Goal: Task Accomplishment & Management: Use online tool/utility

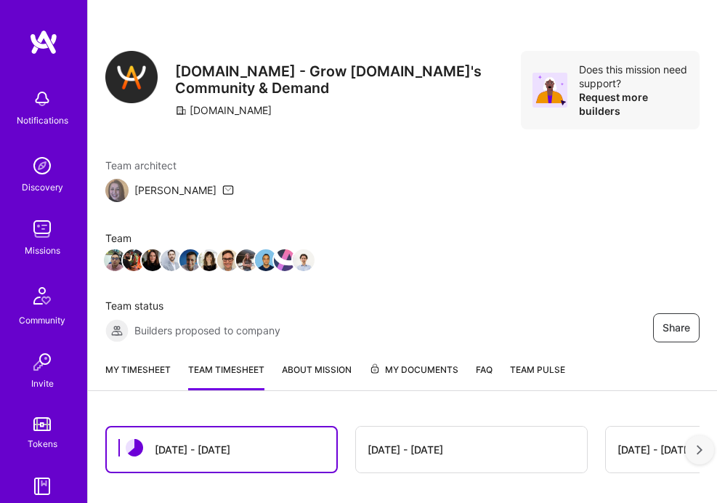
click at [134, 363] on link "My timesheet" at bounding box center [137, 377] width 65 height 28
click at [129, 363] on link "My timesheet" at bounding box center [137, 377] width 65 height 28
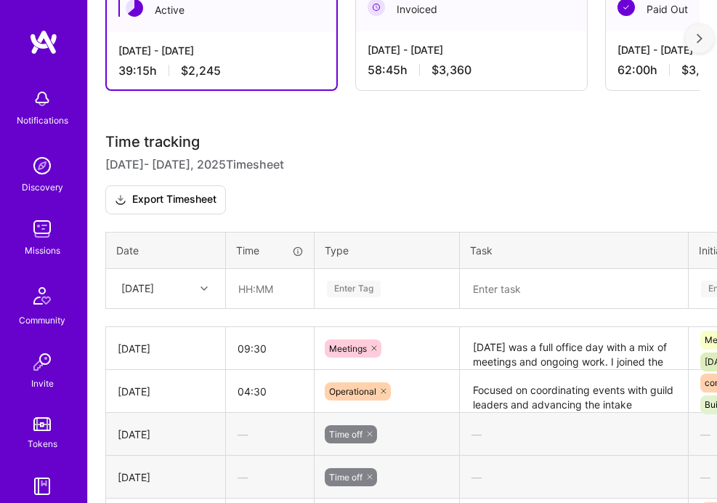
scroll to position [440, 0]
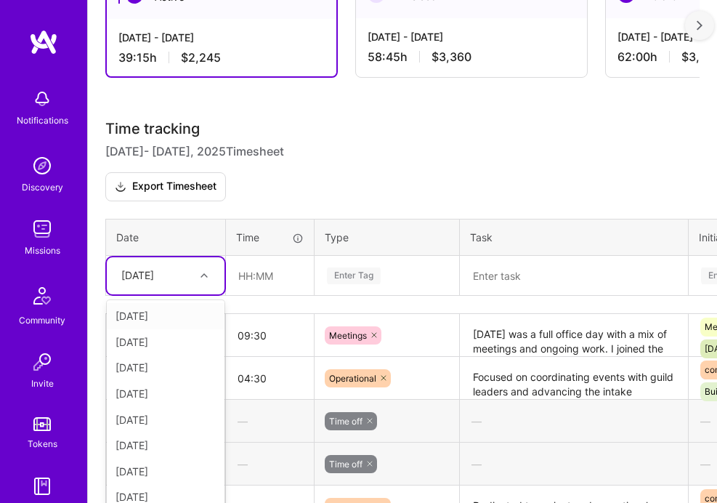
click at [176, 276] on div "[DATE]" at bounding box center [166, 276] width 118 height 38
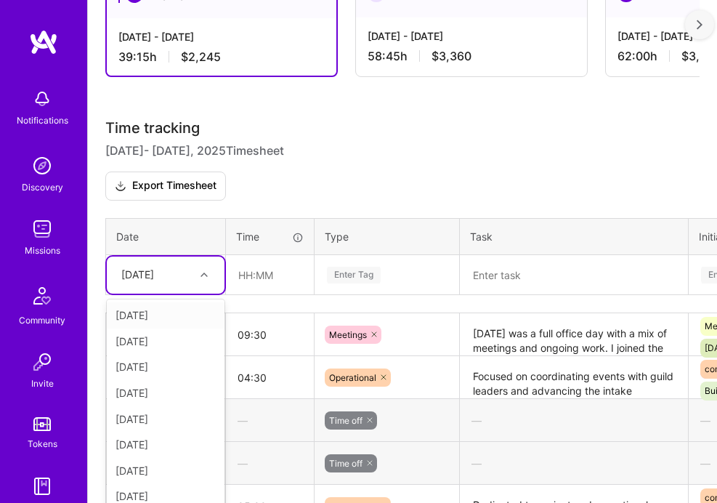
scroll to position [454, 0]
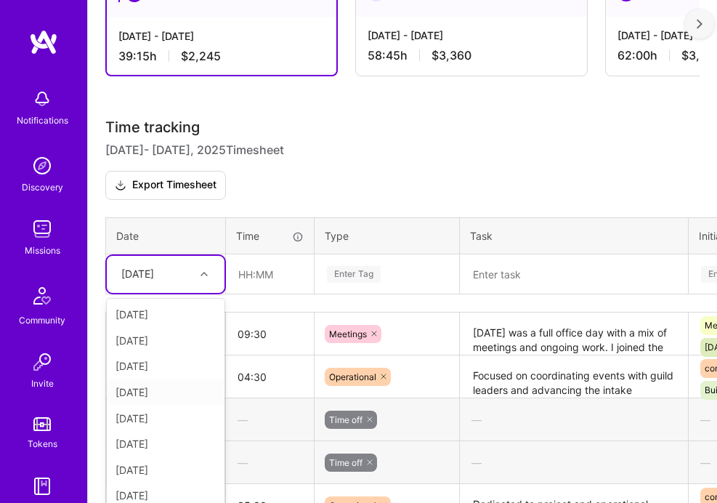
click at [157, 381] on div "[DATE]" at bounding box center [166, 392] width 118 height 26
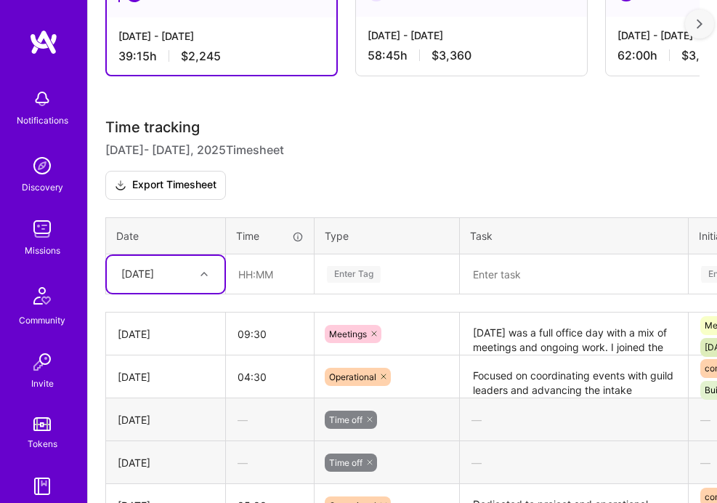
click at [193, 278] on div "[DATE]" at bounding box center [166, 275] width 118 height 38
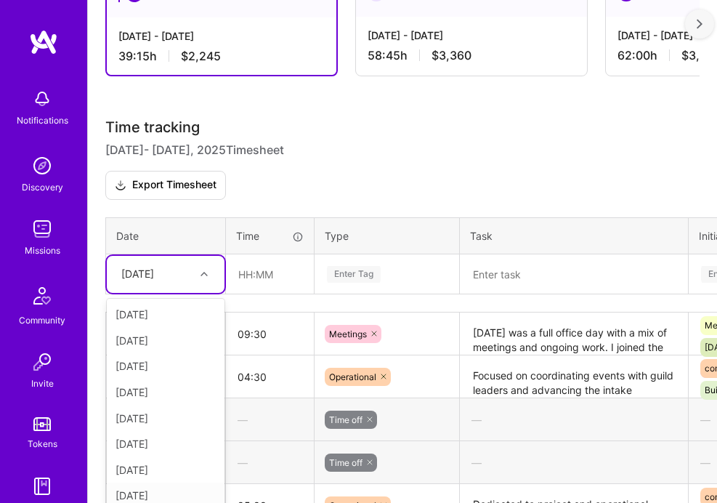
click at [150, 483] on div "[DATE]" at bounding box center [166, 496] width 118 height 26
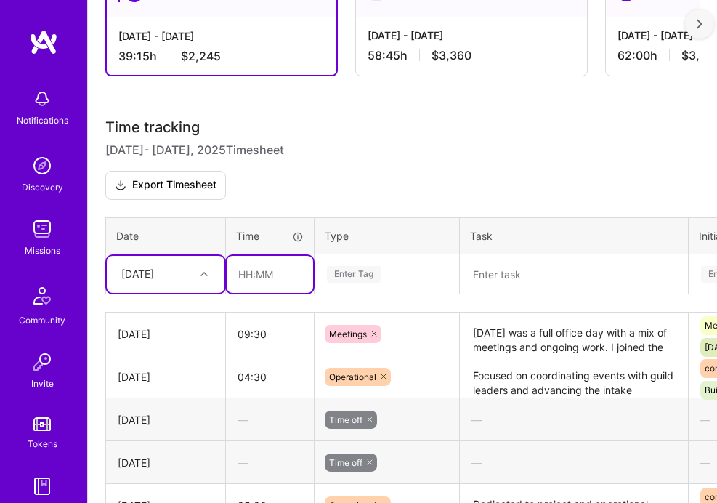
click at [242, 258] on input "text" at bounding box center [270, 275] width 86 height 38
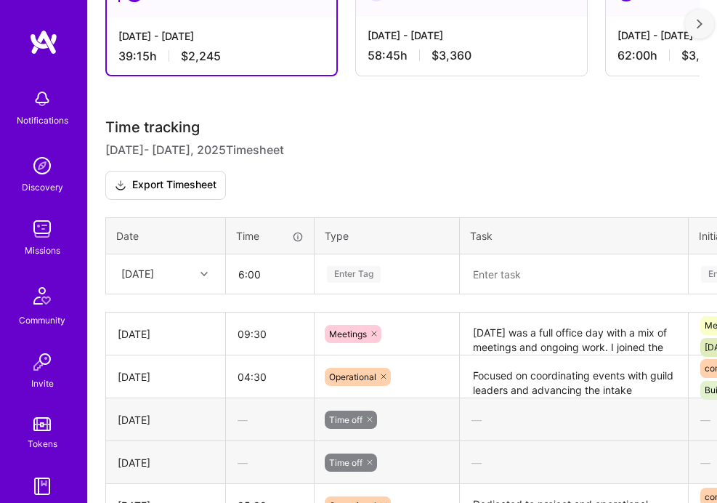
type input "06:00"
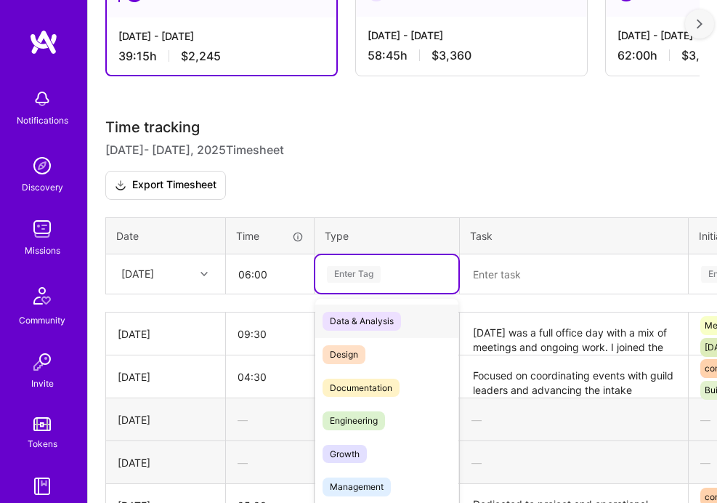
click at [351, 264] on div "Enter Tag" at bounding box center [354, 275] width 54 height 22
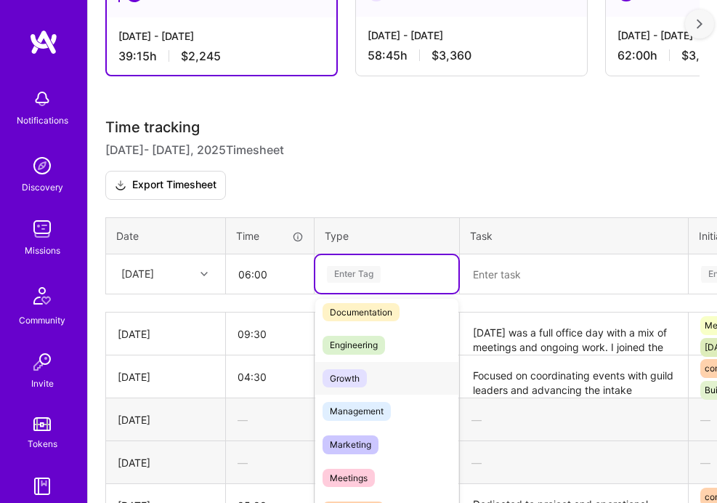
scroll to position [204, 0]
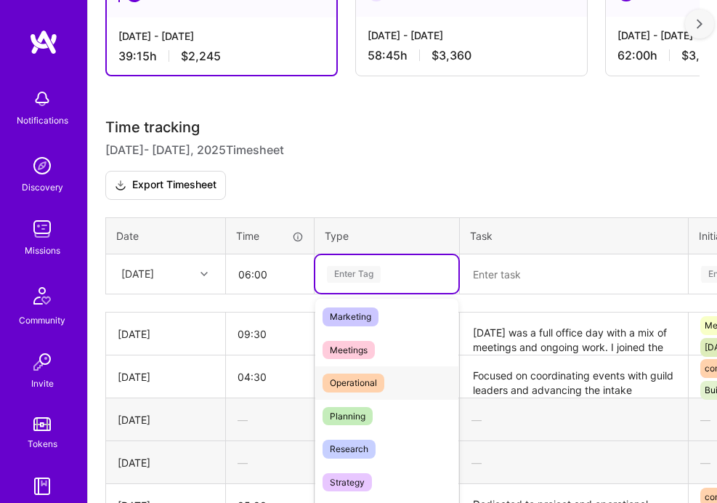
click at [371, 374] on span "Operational" at bounding box center [354, 383] width 62 height 19
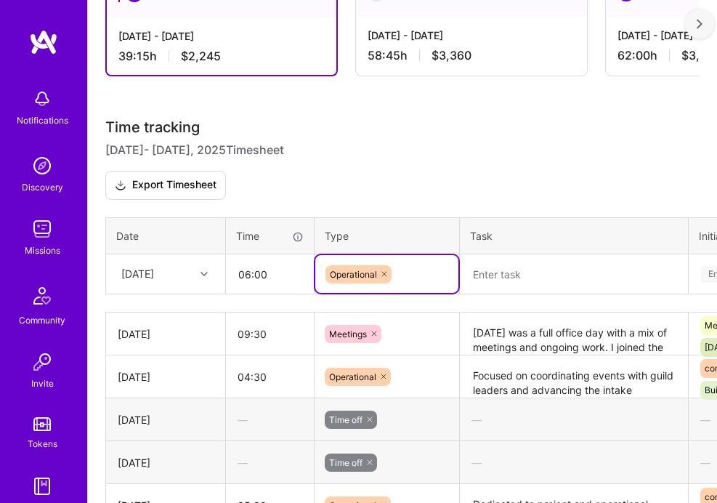
click at [522, 259] on textarea at bounding box center [574, 274] width 225 height 37
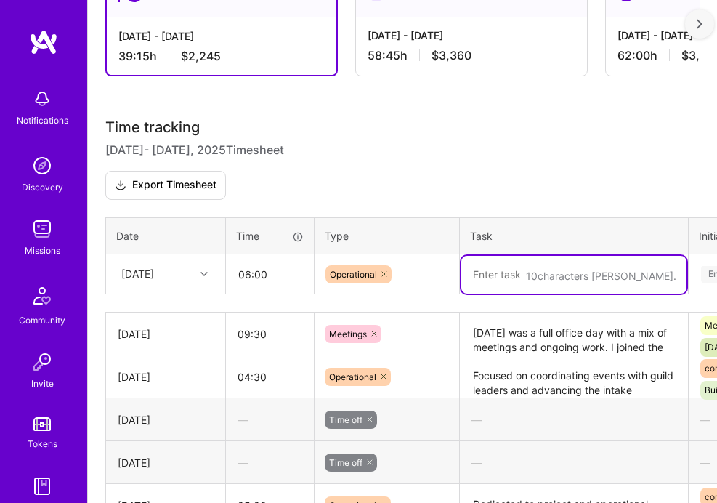
paste textarea "I focused today on advancing community operations and event support, combining …"
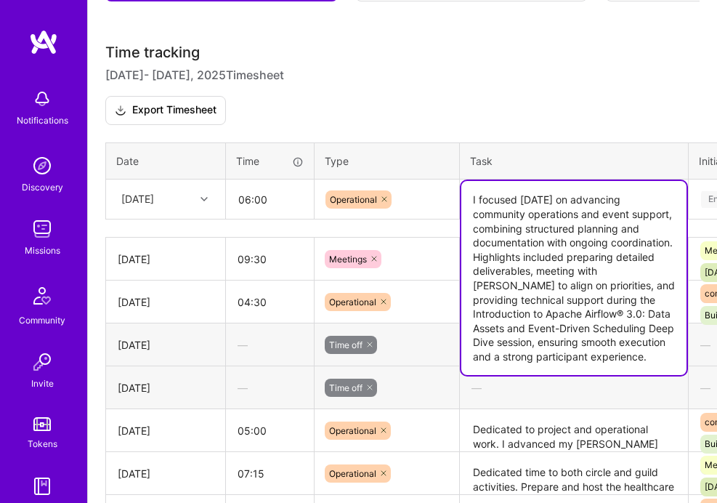
scroll to position [537, 0]
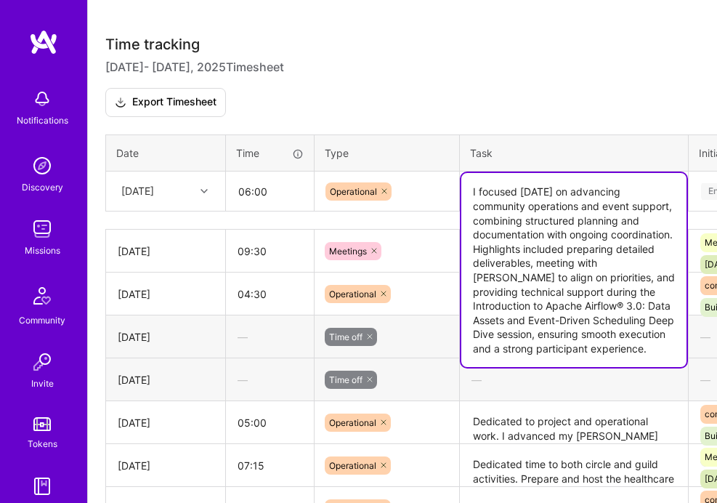
drag, startPoint x: 552, startPoint y: 247, endPoint x: 552, endPoint y: 278, distance: 30.5
click at [552, 278] on textarea "I focused today on advancing community operations and event support, combining …" at bounding box center [574, 270] width 225 height 194
drag, startPoint x: 560, startPoint y: 305, endPoint x: 618, endPoint y: 350, distance: 73.0
click at [619, 350] on textarea "I focused today on advancing community operations and event support, combining …" at bounding box center [574, 270] width 225 height 194
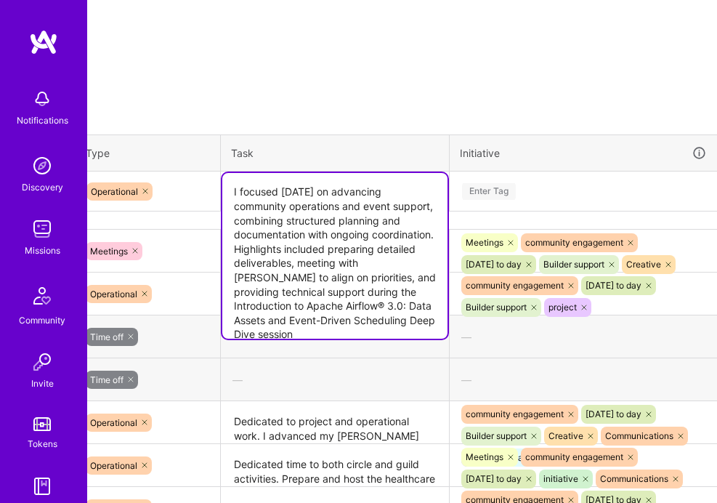
scroll to position [537, 289]
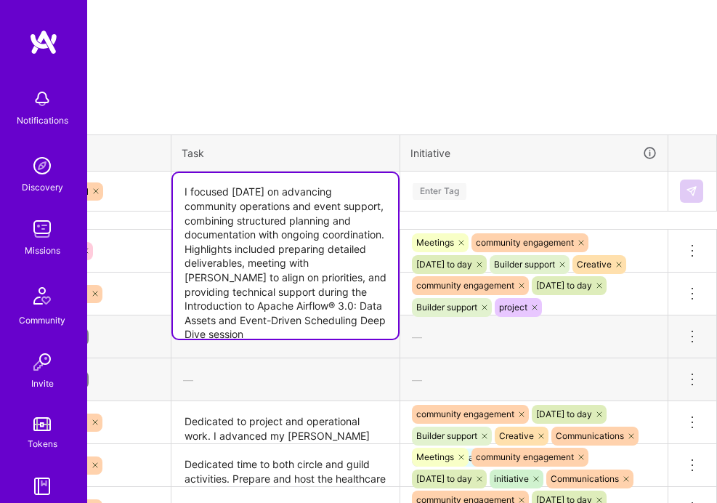
click at [311, 197] on textarea "I focused today on advancing community operations and event support, combining …" at bounding box center [285, 256] width 225 height 166
paste textarea "strengthening community operations and guild processes, combining structured pl…"
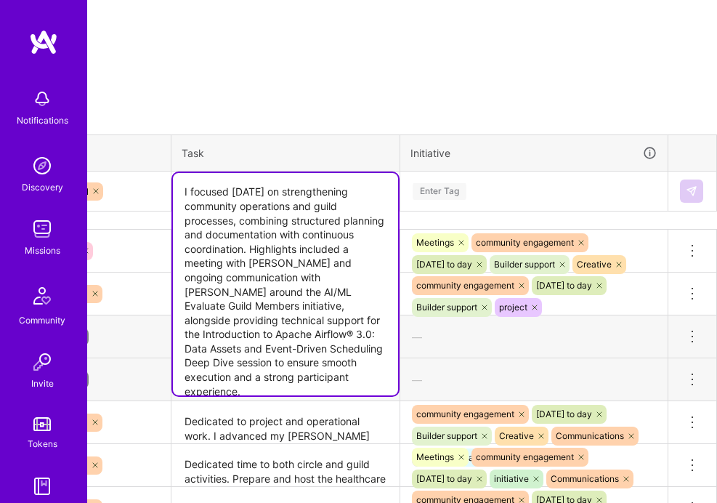
click at [233, 207] on textarea "I focused [DATE] on strengthening community operations and guild processes, com…" at bounding box center [285, 284] width 225 height 222
click at [315, 193] on textarea "I focused [DATE] on strengthening community operations and guild processes, com…" at bounding box center [285, 284] width 225 height 222
click at [345, 193] on textarea "I focused [DATE] on strengthening community operations and guild processes, com…" at bounding box center [285, 284] width 225 height 222
click at [296, 293] on textarea "I focused [DATE] on strengthening community operations and guild processes, com…" at bounding box center [285, 284] width 225 height 222
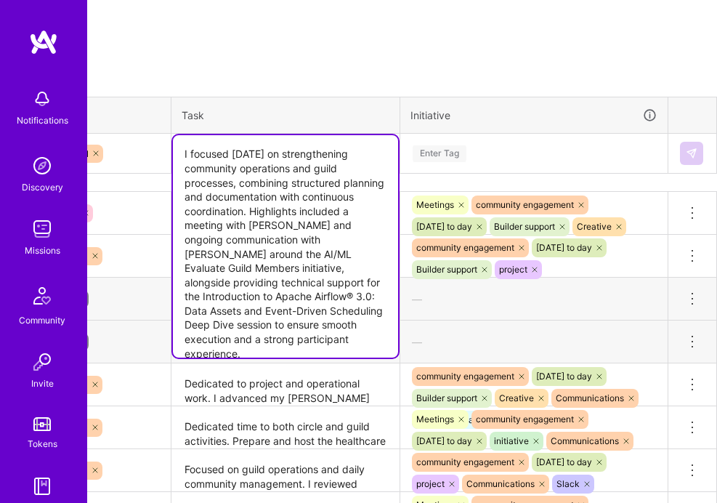
scroll to position [581, 289]
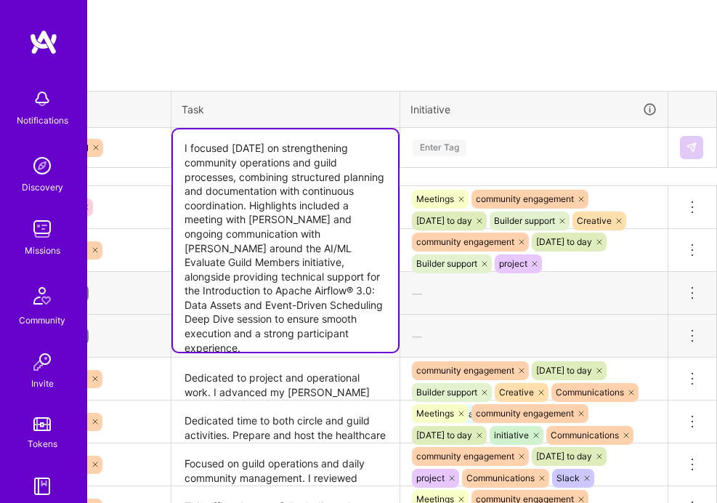
type textarea "I focused [DATE] on strengthening community operations and guild processes, com…"
click at [455, 144] on div "Enter Tag" at bounding box center [534, 148] width 266 height 38
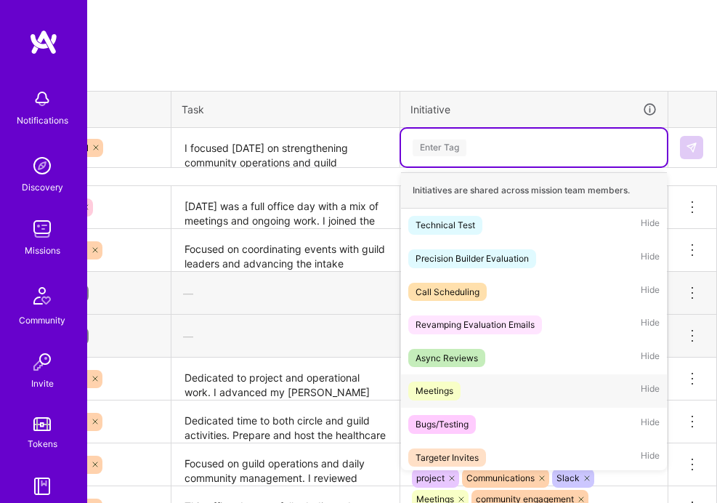
click at [463, 379] on div "Meetings Hide" at bounding box center [534, 390] width 266 height 33
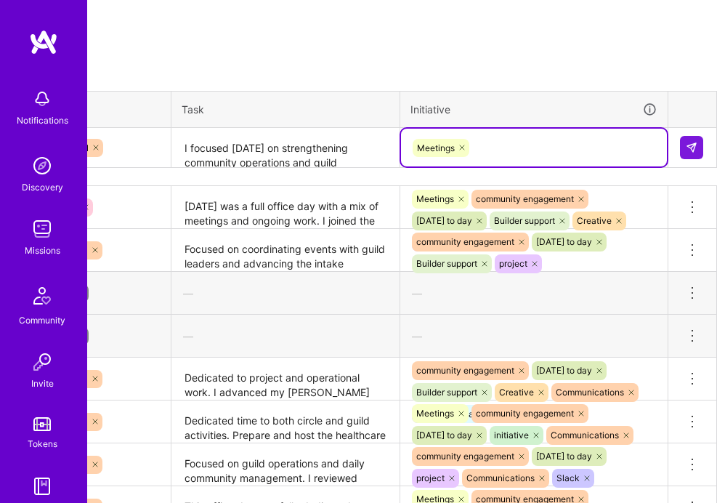
click at [557, 137] on div "Meetings" at bounding box center [534, 148] width 246 height 22
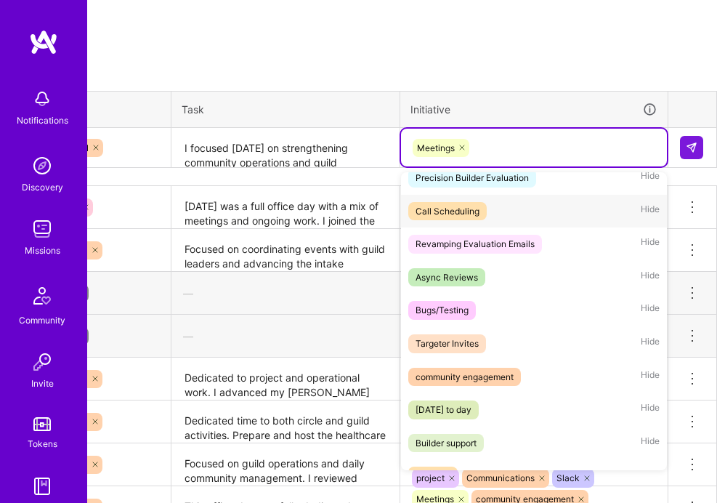
scroll to position [156, 0]
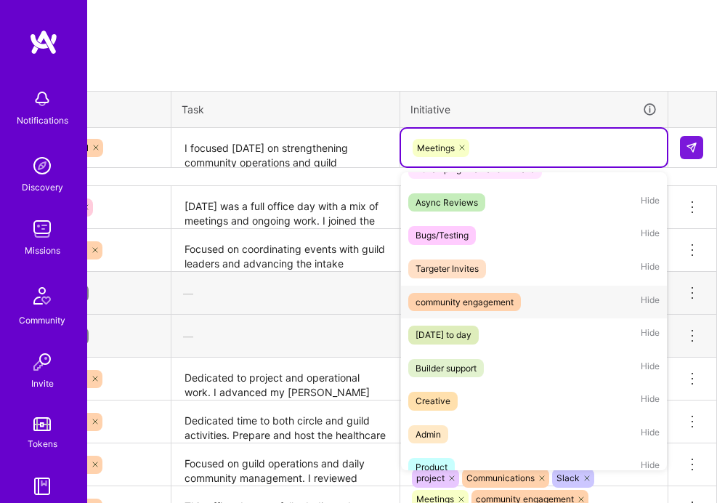
click at [509, 295] on div "community engagement" at bounding box center [465, 302] width 98 height 15
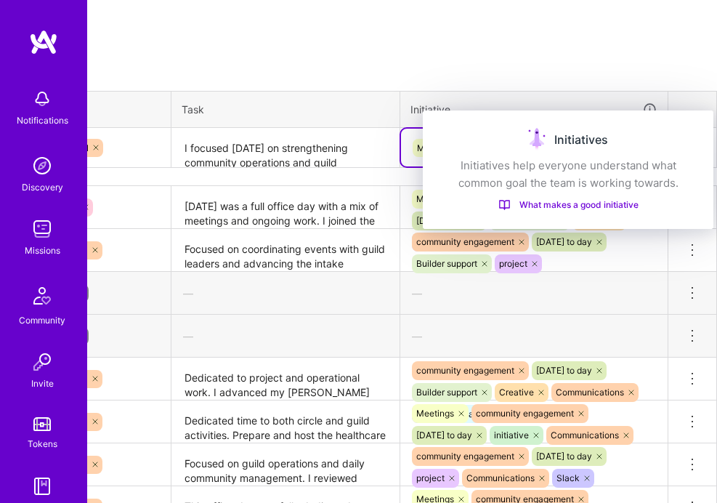
click at [621, 140] on div "Initiatives" at bounding box center [568, 139] width 256 height 23
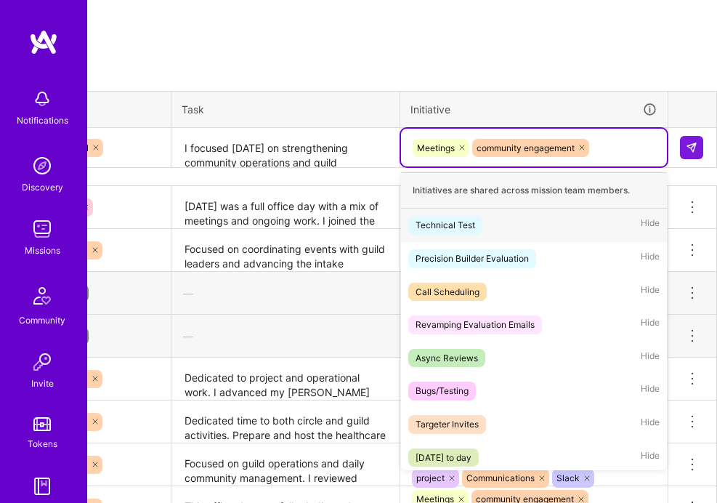
click at [600, 137] on div "Meetings community engagement" at bounding box center [534, 148] width 246 height 22
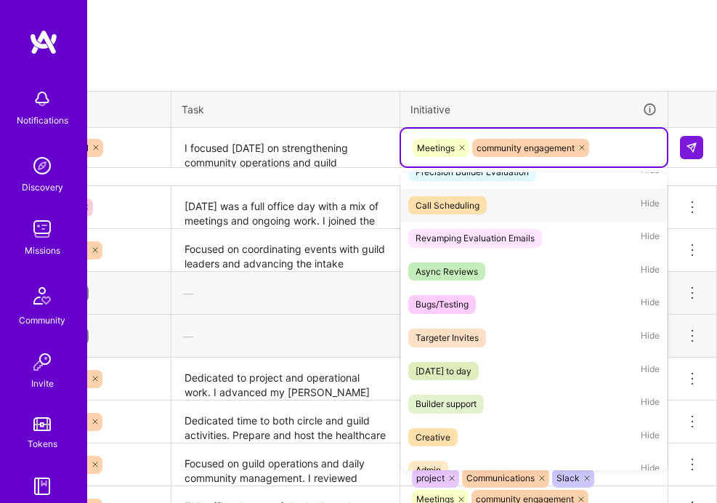
scroll to position [98, 0]
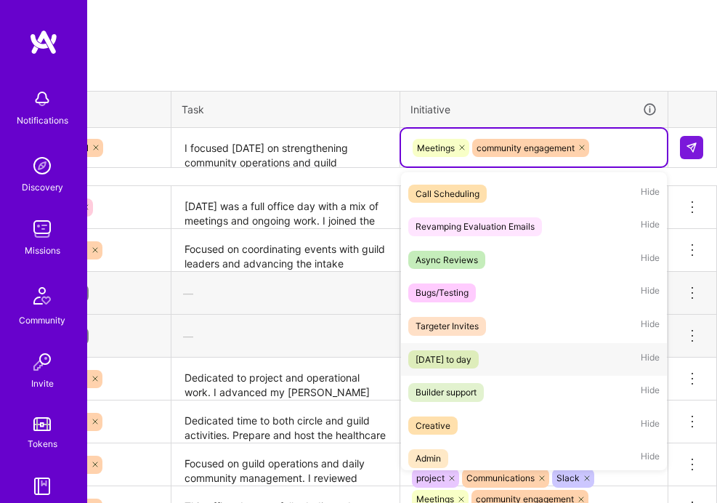
click at [479, 350] on span "[DATE] to day" at bounding box center [443, 359] width 71 height 19
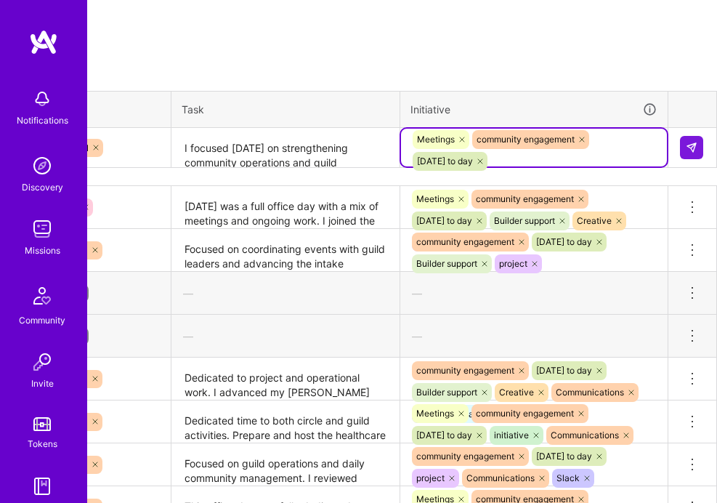
click at [621, 135] on div "Meetings community engagement community day to day" at bounding box center [534, 150] width 246 height 43
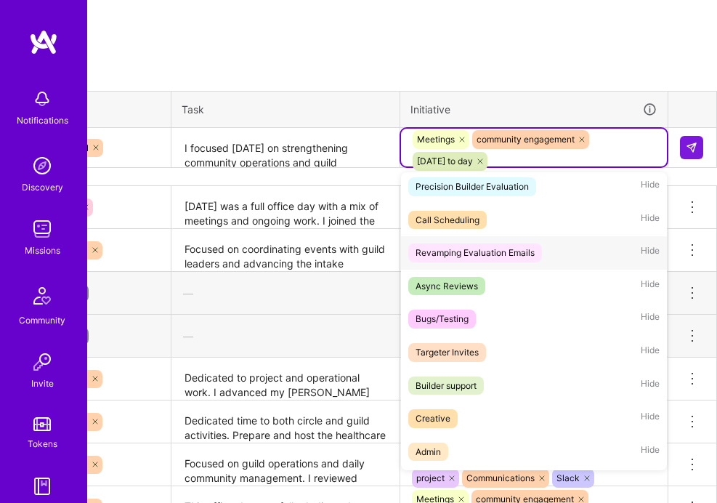
scroll to position [92, 0]
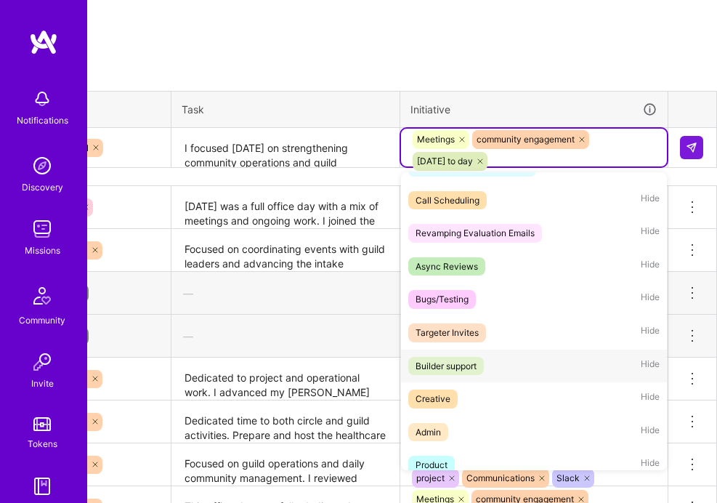
click at [468, 359] on div "Builder support" at bounding box center [446, 366] width 61 height 15
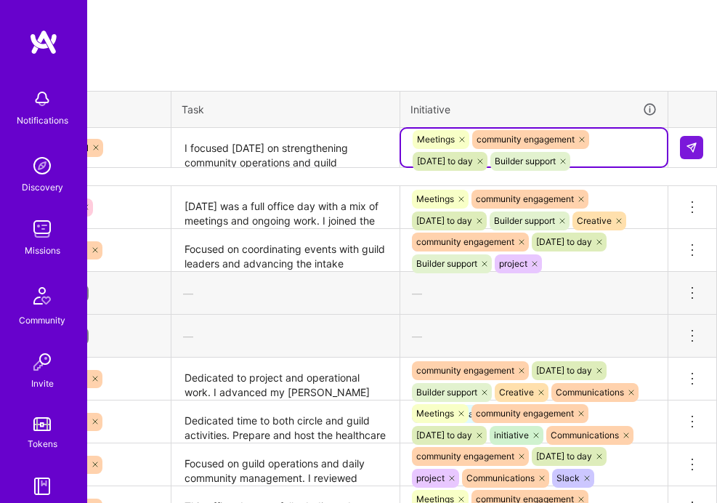
click at [642, 138] on div "Meetings community engagement community day to day Builder support" at bounding box center [534, 150] width 246 height 43
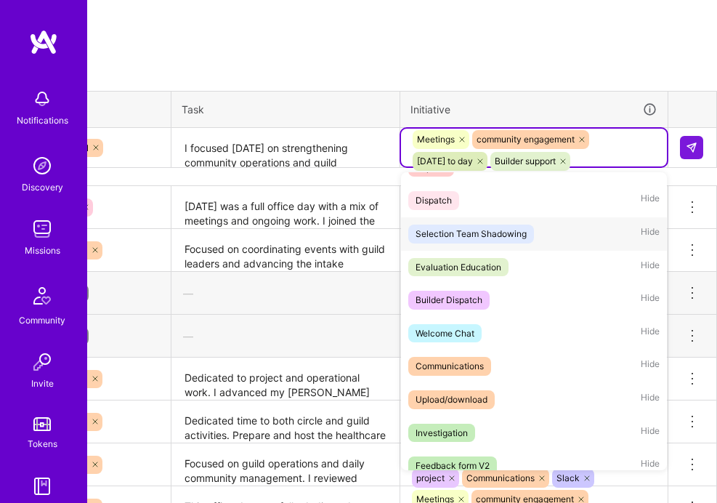
scroll to position [967, 0]
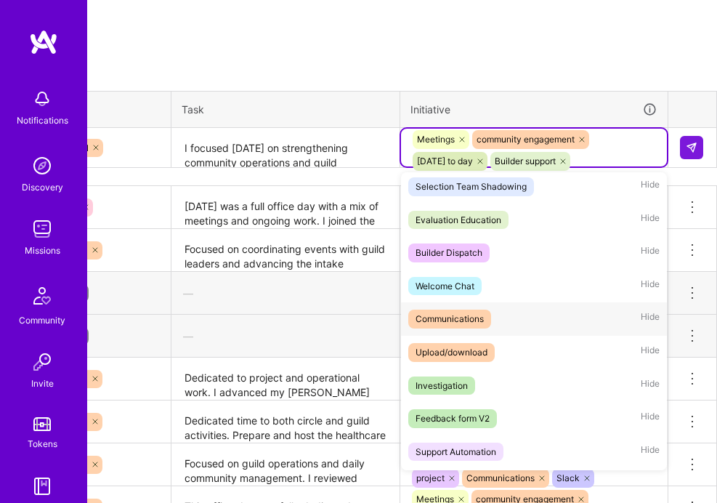
click at [512, 315] on div "Communications Hide" at bounding box center [534, 318] width 266 height 33
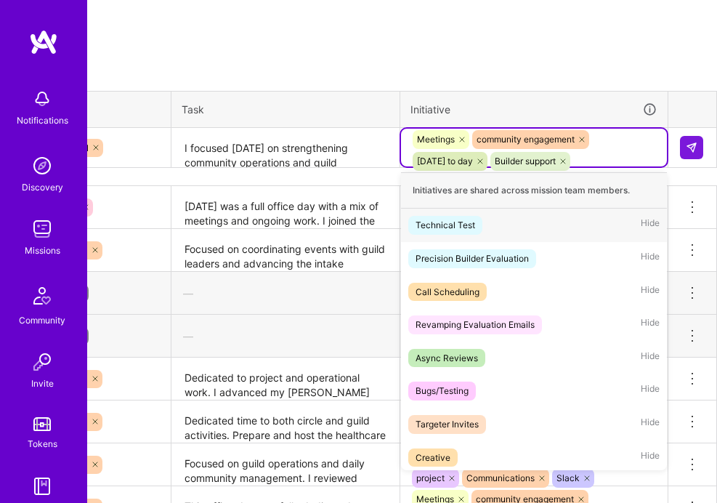
click at [646, 138] on div "Meetings community engagement community day to day Builder support Communicatio…" at bounding box center [534, 161] width 246 height 65
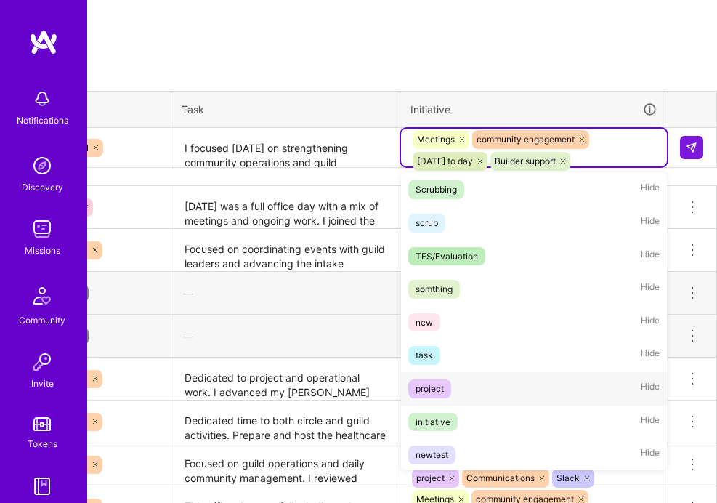
scroll to position [440, 0]
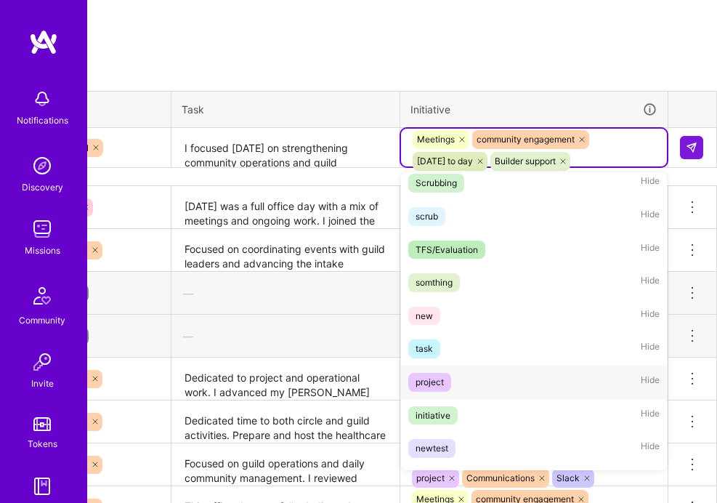
click at [488, 366] on div "project Hide" at bounding box center [534, 382] width 266 height 33
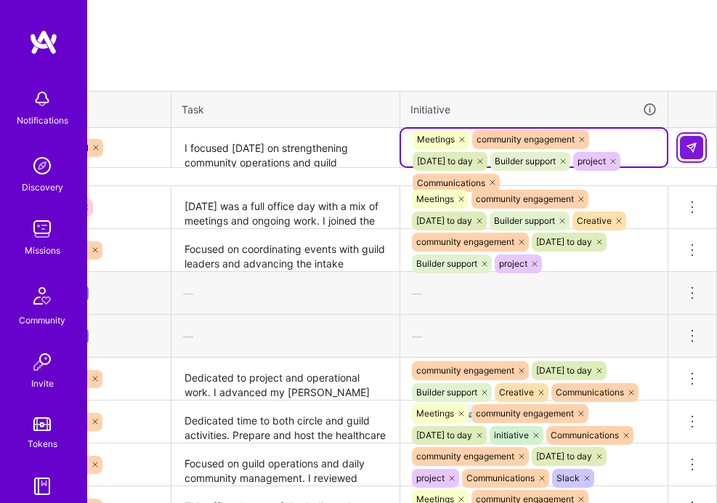
click at [690, 142] on img at bounding box center [692, 148] width 12 height 12
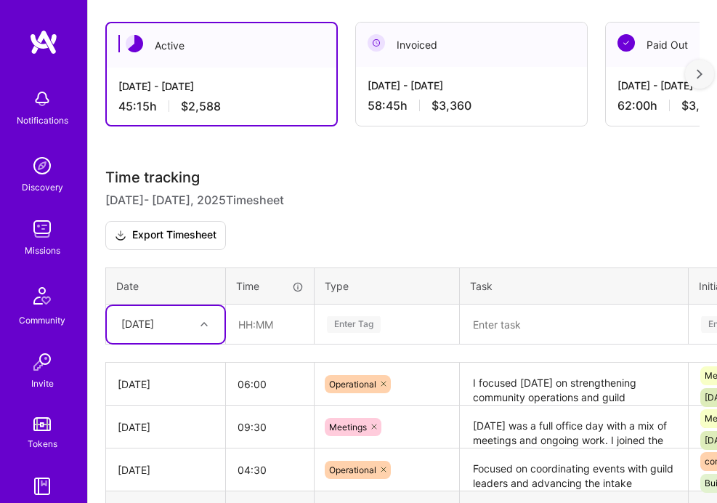
scroll to position [399, 0]
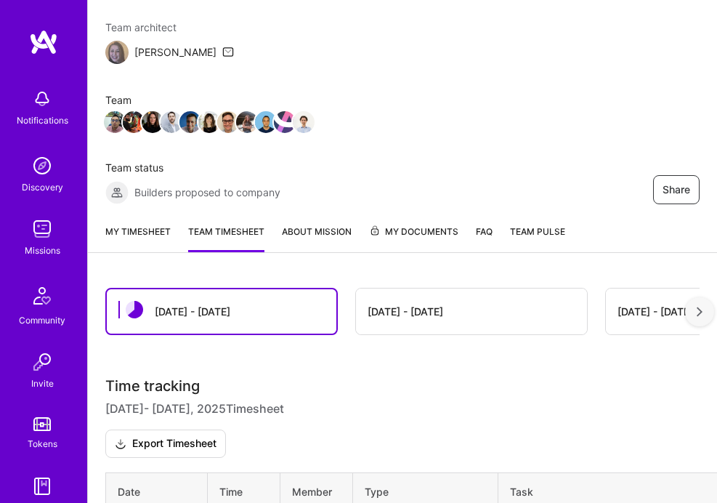
scroll to position [284, 0]
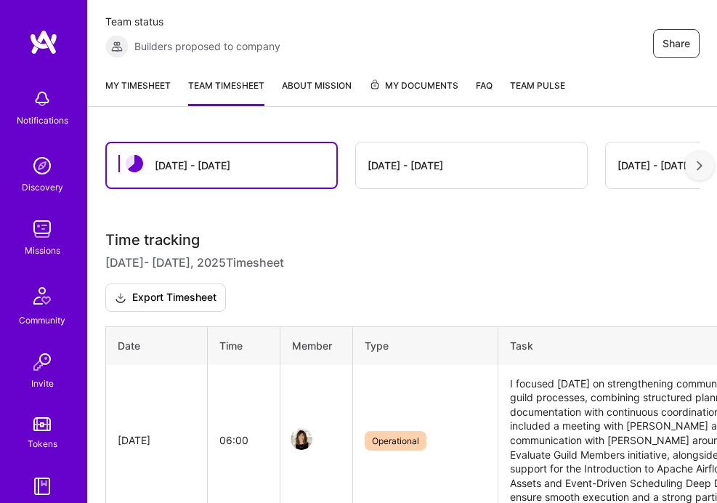
click at [156, 78] on link "My timesheet" at bounding box center [137, 92] width 65 height 28
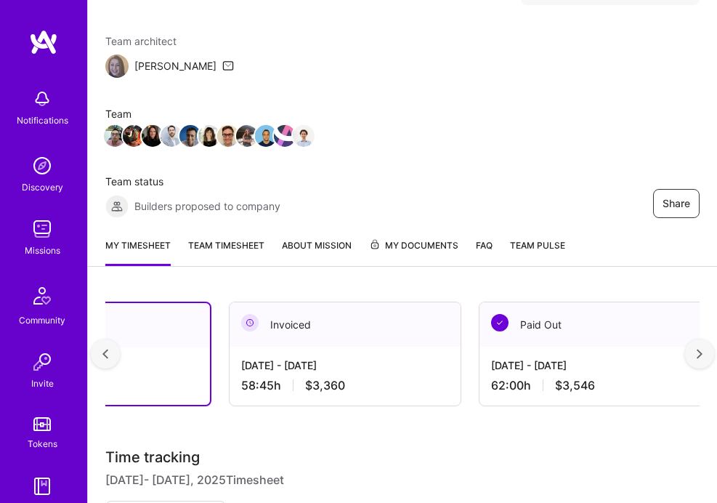
scroll to position [0, 133]
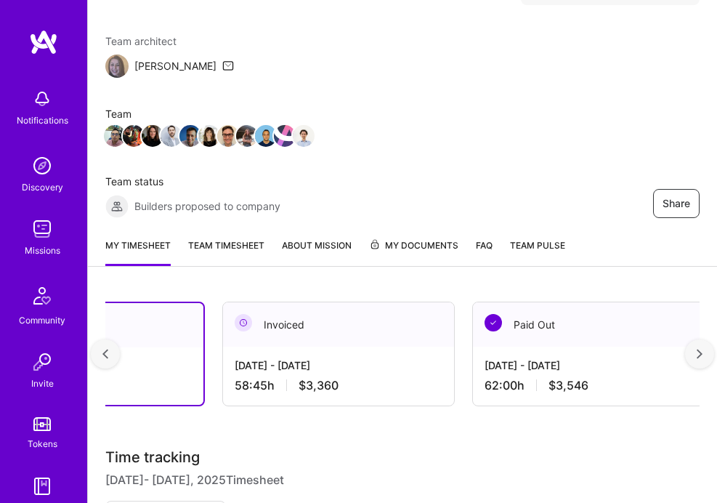
click at [392, 347] on div "[DATE] - [DATE] 58:45 h $3,360" at bounding box center [338, 375] width 231 height 57
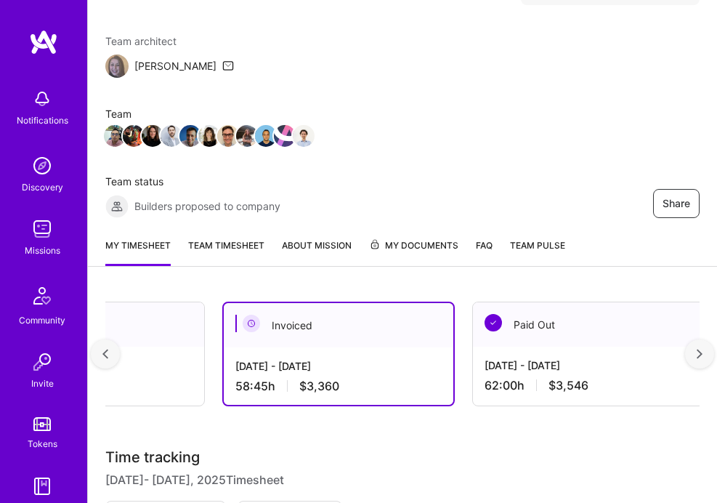
click at [313, 323] on div "Invoiced" at bounding box center [339, 325] width 230 height 44
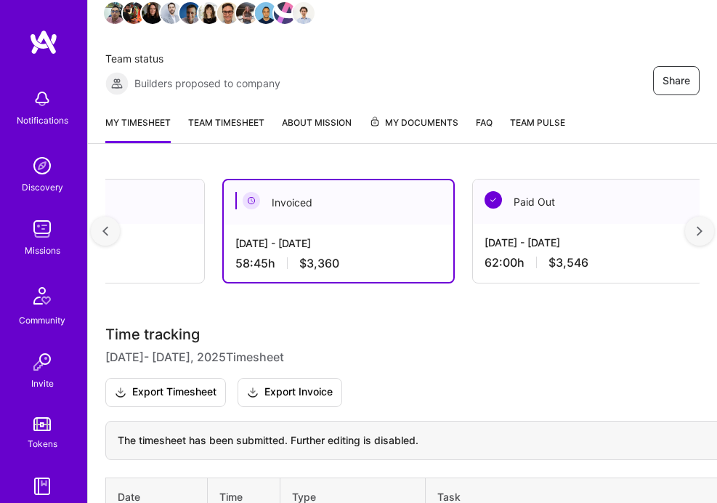
scroll to position [263, 0]
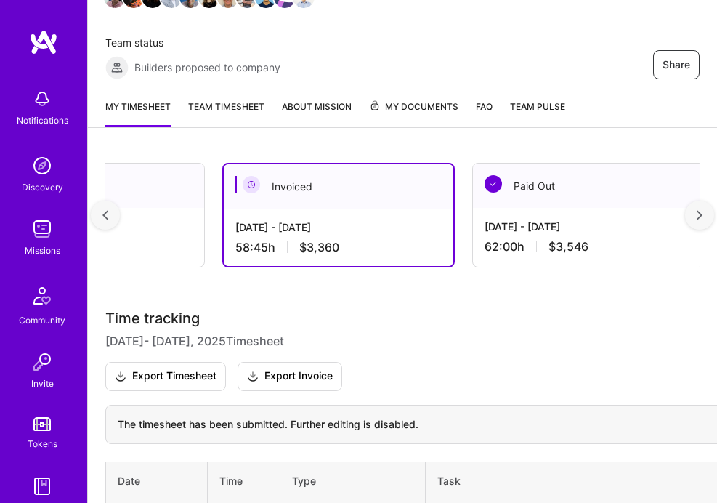
click at [341, 209] on div "[DATE] - [DATE] 58:45 h $3,360" at bounding box center [339, 237] width 230 height 57
